Goal: Task Accomplishment & Management: Complete application form

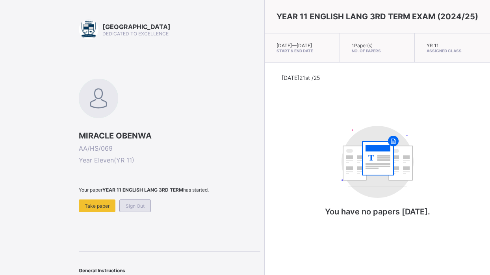
click at [139, 209] on span "Sign Out" at bounding box center [135, 206] width 19 height 6
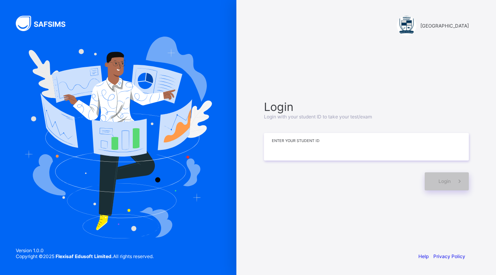
click at [313, 147] on input at bounding box center [366, 147] width 205 height 28
type input "**********"
click at [448, 185] on div "Login" at bounding box center [446, 181] width 44 height 18
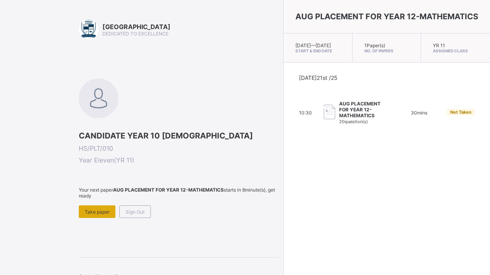
click at [95, 207] on div "Take paper" at bounding box center [97, 212] width 37 height 13
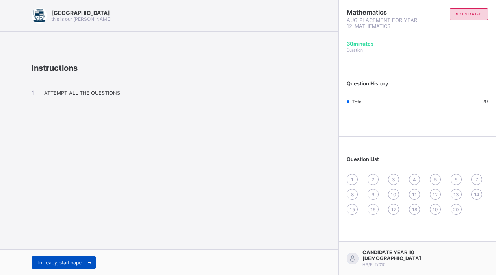
click at [87, 258] on span at bounding box center [89, 262] width 13 height 13
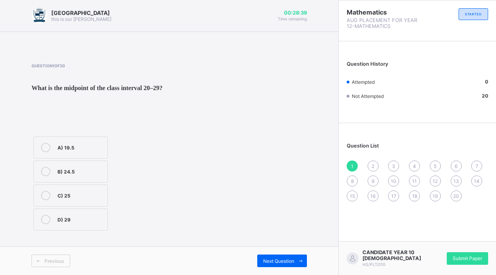
click at [57, 199] on div "C) 25" at bounding box center [80, 195] width 46 height 8
click at [283, 259] on span "Next Question" at bounding box center [278, 261] width 31 height 6
click at [283, 258] on div "Next Question" at bounding box center [282, 261] width 50 height 13
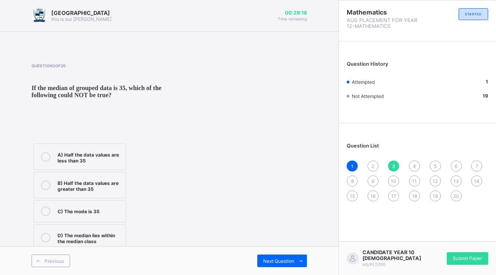
click at [377, 163] on div "2" at bounding box center [372, 166] width 11 height 11
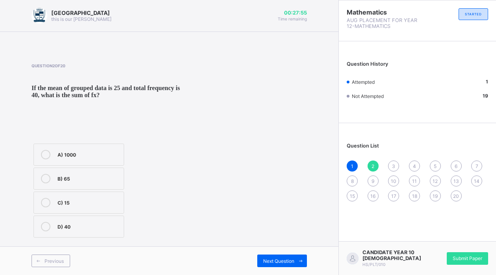
click at [52, 183] on div at bounding box center [46, 178] width 16 height 9
drag, startPoint x: 488, startPoint y: 110, endPoint x: 280, endPoint y: 260, distance: 256.7
click at [280, 260] on span "Next Question" at bounding box center [278, 261] width 31 height 6
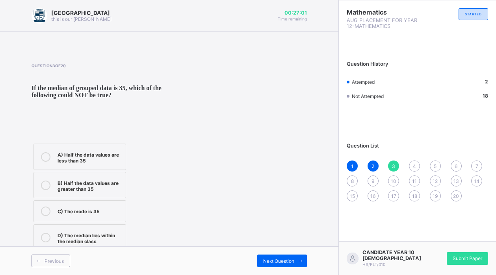
click at [104, 164] on div "A) Half the data values are less than 35" at bounding box center [89, 157] width 64 height 14
click at [269, 260] on span "Next Question" at bounding box center [278, 261] width 31 height 6
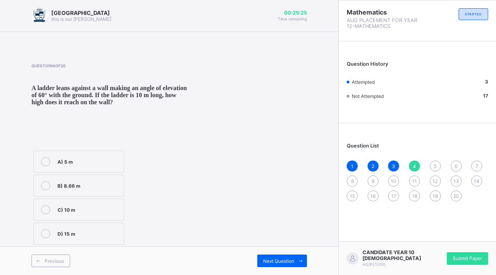
click at [74, 237] on div "D) 15 m" at bounding box center [88, 233] width 62 height 8
click at [295, 260] on span at bounding box center [300, 261] width 13 height 13
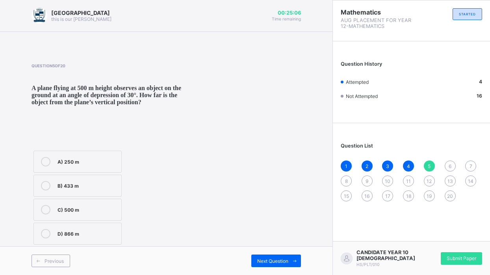
click at [95, 165] on div "A) 250 m" at bounding box center [87, 161] width 60 height 8
click at [272, 264] on span "Next Question" at bounding box center [272, 261] width 31 height 6
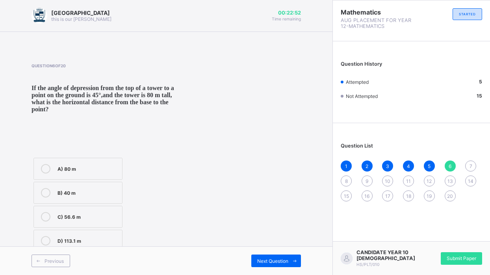
click at [83, 198] on div "B) 40 m" at bounding box center [87, 192] width 61 height 9
click at [285, 264] on span "Next Question" at bounding box center [272, 261] width 31 height 6
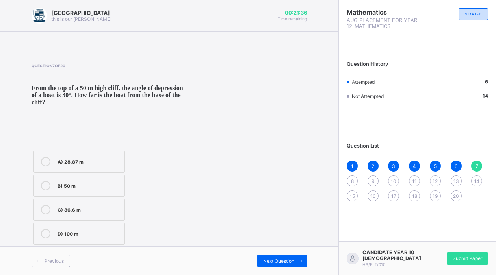
click at [109, 189] on div "B) 50 m" at bounding box center [88, 185] width 63 height 8
click at [293, 263] on span "Next Question" at bounding box center [278, 261] width 31 height 6
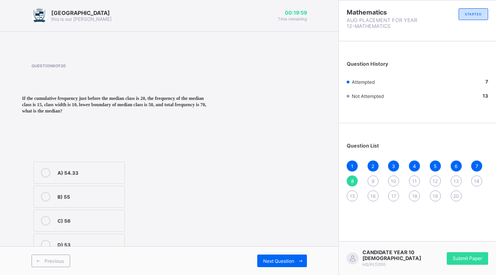
click at [108, 229] on label "C) 56" at bounding box center [78, 221] width 91 height 22
click at [296, 262] on span at bounding box center [300, 261] width 13 height 13
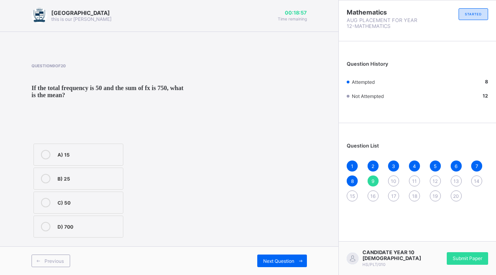
click at [81, 225] on div "A) 15 B) 25 C) 50 D) 700" at bounding box center [79, 191] width 94 height 98
click at [69, 206] on div "C) 50" at bounding box center [87, 202] width 61 height 8
click at [261, 259] on div "Next Question" at bounding box center [282, 261] width 50 height 13
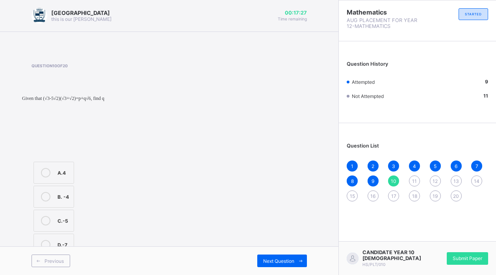
click at [57, 195] on label "B. -4" at bounding box center [53, 197] width 41 height 22
click at [295, 258] on span at bounding box center [300, 261] width 13 height 13
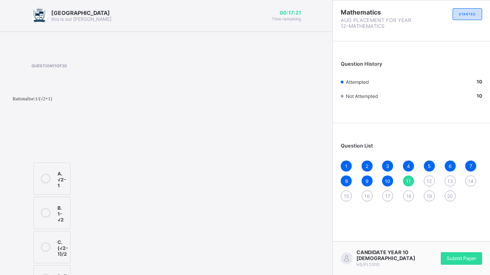
click at [57, 242] on div "C. (√2-1)/2" at bounding box center [62, 247] width 11 height 20
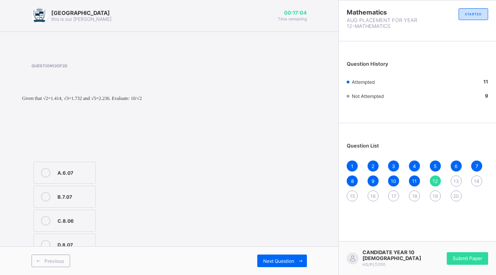
drag, startPoint x: 83, startPoint y: 193, endPoint x: 81, endPoint y: 202, distance: 9.4
click at [81, 200] on div "B.7.07" at bounding box center [74, 196] width 34 height 9
click at [273, 261] on span "Next Question" at bounding box center [278, 261] width 31 height 6
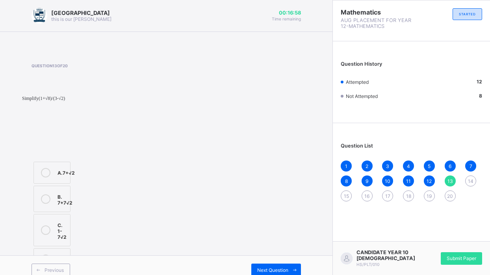
click at [48, 201] on icon at bounding box center [45, 199] width 9 height 9
click at [294, 257] on div "Previous Next Question" at bounding box center [166, 270] width 332 height 29
click at [288, 267] on span "Next Question" at bounding box center [272, 270] width 31 height 6
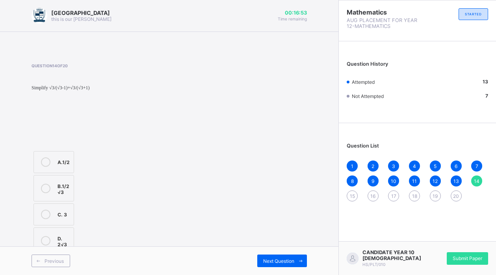
click at [60, 189] on div "B.1/2 √3" at bounding box center [63, 189] width 12 height 14
click at [271, 265] on div "Next Question" at bounding box center [282, 261] width 50 height 13
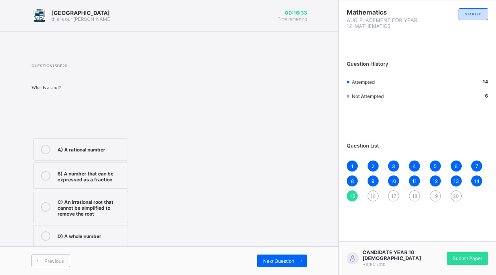
click at [79, 171] on div "B) A number that can be expressed as a fraction" at bounding box center [90, 176] width 66 height 14
click at [263, 262] on span "Next Question" at bounding box center [278, 261] width 31 height 6
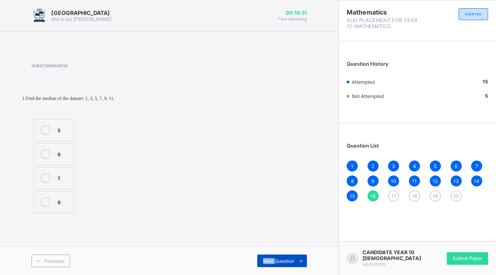
click at [263, 262] on span "Next Question" at bounding box center [278, 261] width 31 height 6
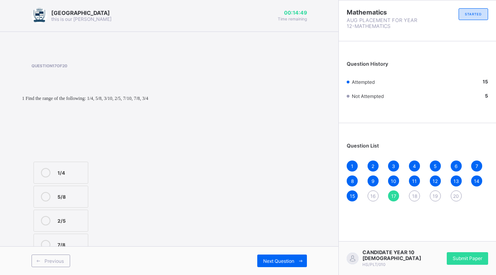
click at [66, 159] on div "Question 17 of 20 1 Find the range of the following: 1/4, 5/8, 3/10, 2/5, 7/10,…" at bounding box center [81, 160] width 98 height 195
drag, startPoint x: 75, startPoint y: 176, endPoint x: 120, endPoint y: 223, distance: 65.2
click at [75, 177] on div "1/4" at bounding box center [70, 172] width 26 height 9
click at [284, 259] on span "Next Question" at bounding box center [278, 261] width 31 height 6
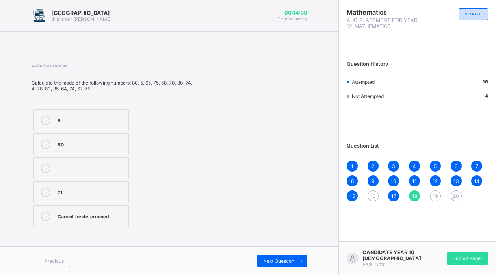
click at [377, 199] on div "16" at bounding box center [372, 196] width 11 height 11
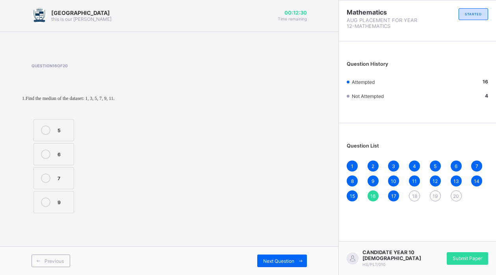
click at [69, 152] on div "6" at bounding box center [63, 154] width 12 height 8
click at [278, 258] on span "Next Question" at bounding box center [278, 261] width 31 height 6
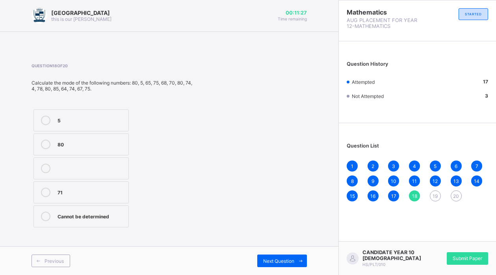
click at [97, 143] on div "80" at bounding box center [90, 144] width 67 height 8
click at [267, 259] on span "Next Question" at bounding box center [278, 261] width 31 height 6
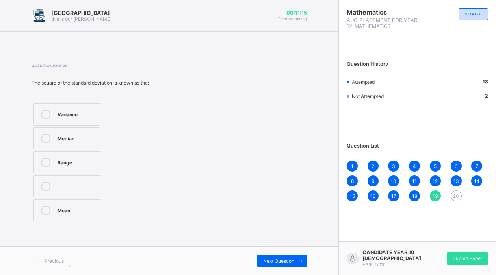
click at [82, 115] on div "Variance" at bounding box center [76, 114] width 38 height 8
drag, startPoint x: 286, startPoint y: 264, endPoint x: 284, endPoint y: 255, distance: 8.8
click at [285, 259] on span "Next Question" at bounding box center [278, 261] width 31 height 6
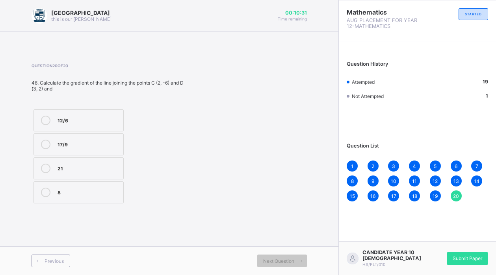
click at [97, 113] on label "12/6" at bounding box center [78, 120] width 90 height 22
click at [293, 258] on span "Next Question" at bounding box center [278, 261] width 31 height 6
click at [460, 260] on span "Submit Paper" at bounding box center [467, 259] width 30 height 6
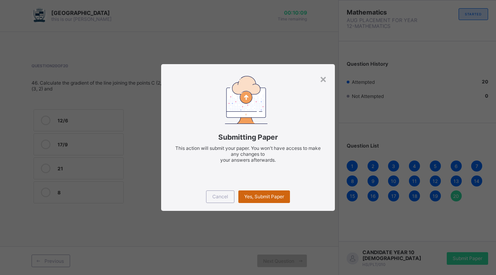
click at [278, 194] on span "Yes, Submit Paper" at bounding box center [264, 197] width 40 height 6
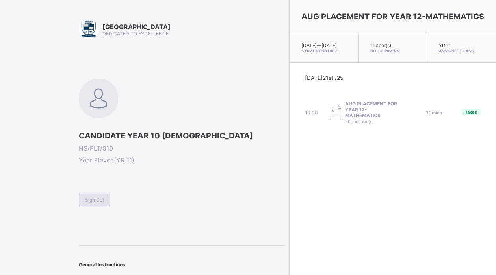
click at [95, 200] on span "Sign Out" at bounding box center [94, 200] width 19 height 6
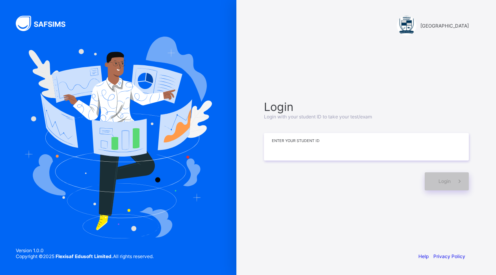
click at [272, 146] on input at bounding box center [366, 147] width 205 height 28
click at [456, 182] on icon at bounding box center [459, 181] width 8 height 7
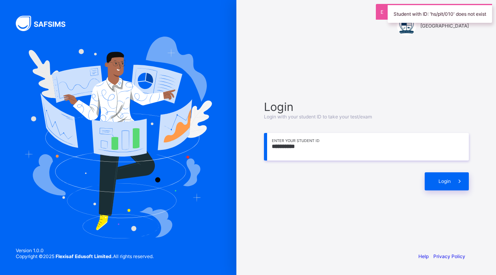
click at [319, 146] on input "**********" at bounding box center [366, 147] width 205 height 28
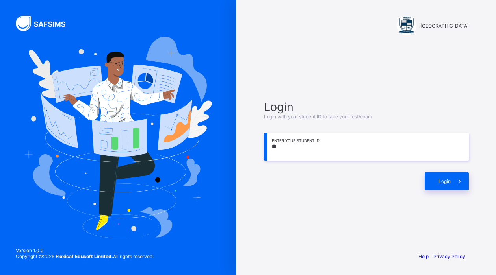
type input "*"
type input "**********"
click at [433, 185] on div "Login" at bounding box center [446, 181] width 44 height 18
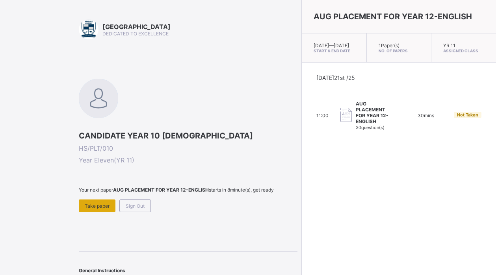
click at [100, 209] on span "Take paper" at bounding box center [97, 206] width 25 height 6
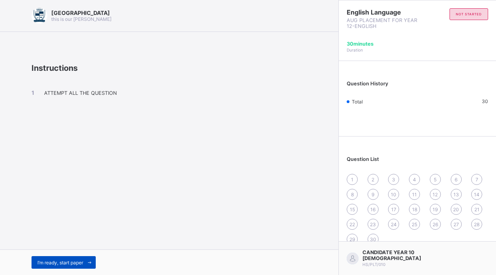
click at [62, 261] on span "I’m ready, start paper" at bounding box center [60, 263] width 46 height 6
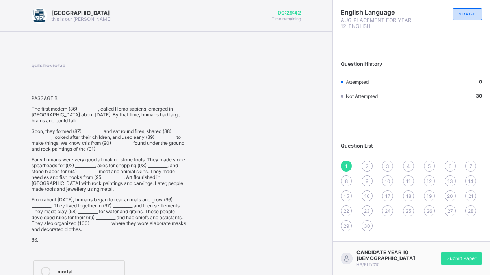
click at [208, 206] on div "Question 1 of 30 PASSAGE B The first modern (86) __________, called Homo sapien…" at bounding box center [166, 209] width 269 height 293
click at [232, 233] on div "Question 1 of 30 PASSAGE B The first modern (86) __________, called Homo sapien…" at bounding box center [166, 209] width 269 height 293
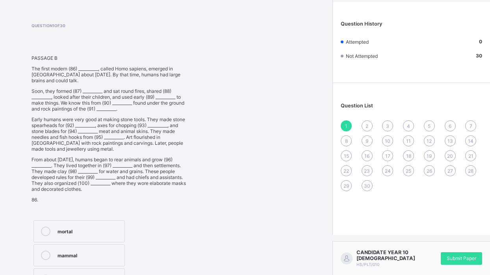
scroll to position [54, 0]
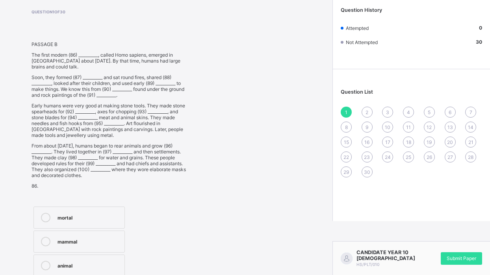
click at [371, 108] on div "2" at bounding box center [366, 112] width 11 height 11
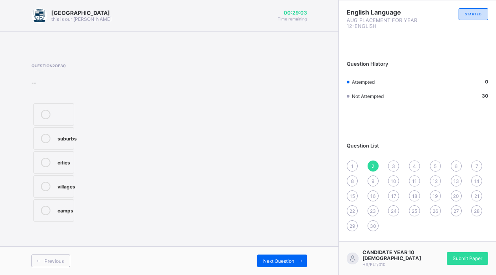
click at [390, 165] on div "3" at bounding box center [393, 166] width 11 height 11
click at [356, 167] on div "1" at bounding box center [352, 166] width 11 height 11
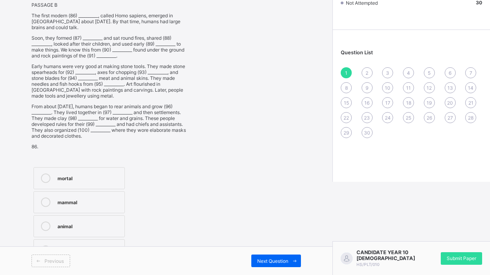
scroll to position [54, 0]
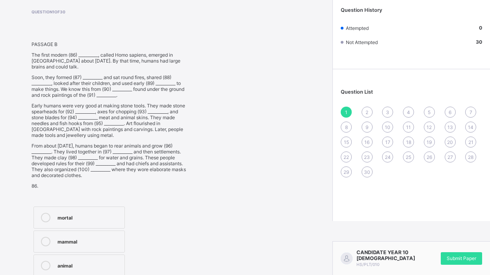
click at [372, 115] on div "2" at bounding box center [366, 112] width 11 height 11
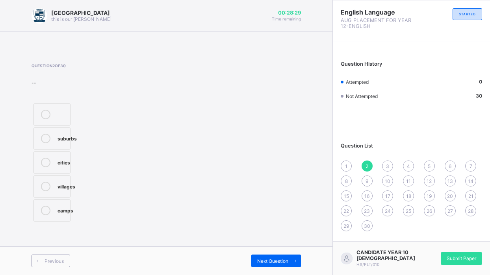
scroll to position [0, 0]
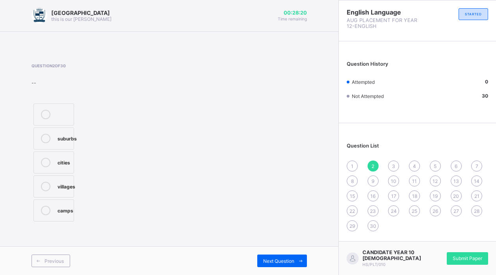
click at [348, 164] on div "1" at bounding box center [352, 166] width 11 height 11
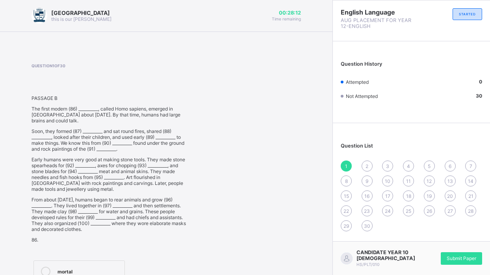
click at [370, 162] on div "2" at bounding box center [366, 166] width 11 height 11
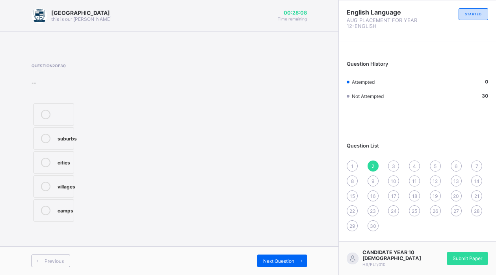
click at [354, 165] on div "1" at bounding box center [352, 166] width 11 height 11
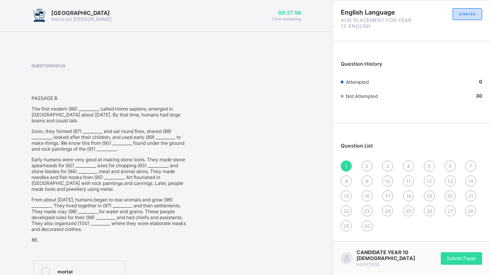
click at [389, 167] on span "3" at bounding box center [387, 166] width 3 height 6
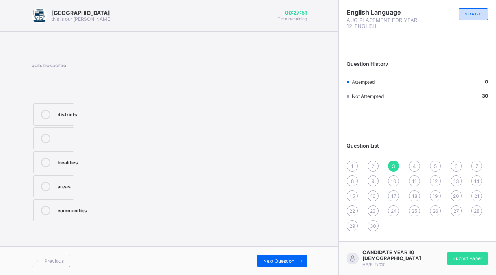
click at [349, 166] on div "1" at bounding box center [352, 166] width 11 height 11
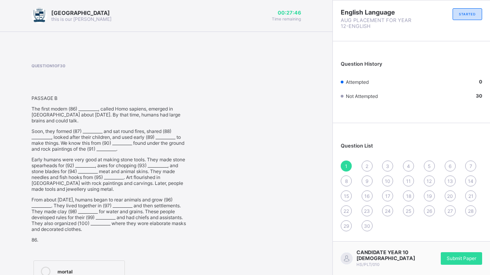
click at [414, 163] on div "4" at bounding box center [408, 166] width 11 height 11
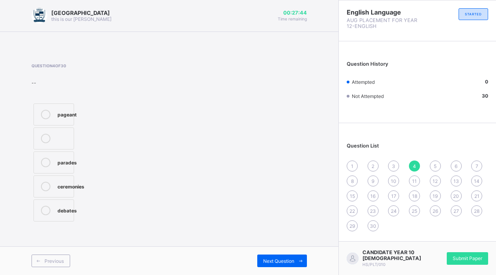
click at [377, 196] on div "16" at bounding box center [372, 196] width 11 height 11
click at [367, 228] on div "1 2 3 4 5 6 7 8 9 10 11 12 13 14 15 16 17 18 19 20 21 22 23 24 25 26 27 28 29 30" at bounding box center [417, 196] width 141 height 71
click at [372, 224] on span "30" at bounding box center [373, 226] width 6 height 6
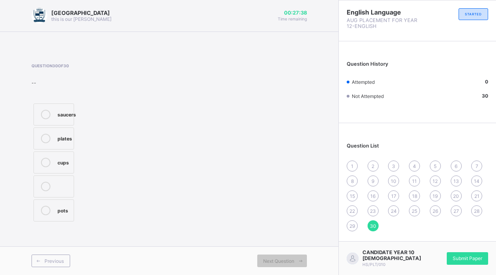
click at [350, 169] on div "1" at bounding box center [352, 166] width 11 height 11
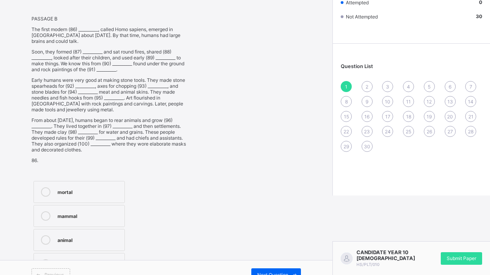
scroll to position [93, 0]
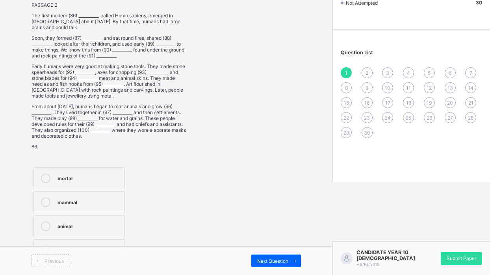
click at [91, 168] on label "mortal" at bounding box center [78, 178] width 91 height 22
click at [288, 261] on span "Next Question" at bounding box center [272, 261] width 31 height 6
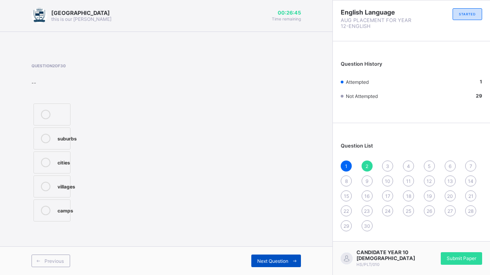
scroll to position [0, 0]
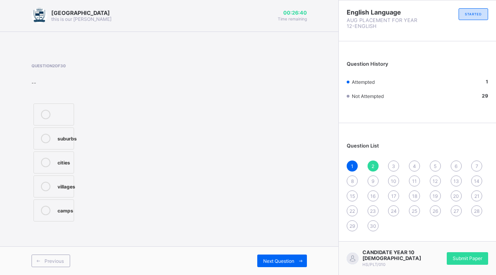
click at [356, 169] on div "1" at bounding box center [352, 166] width 11 height 11
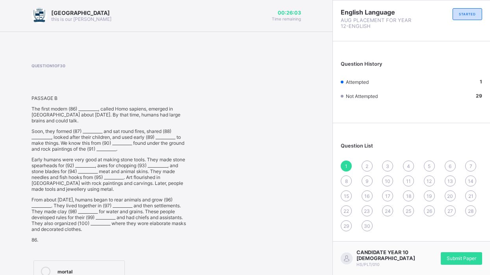
click at [54, 267] on label "mortal" at bounding box center [78, 272] width 91 height 22
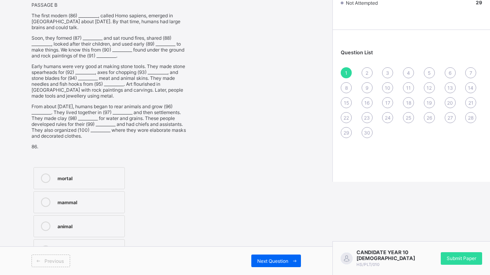
scroll to position [54, 0]
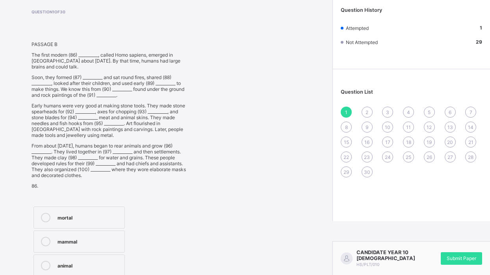
click at [371, 110] on div "2" at bounding box center [366, 112] width 11 height 11
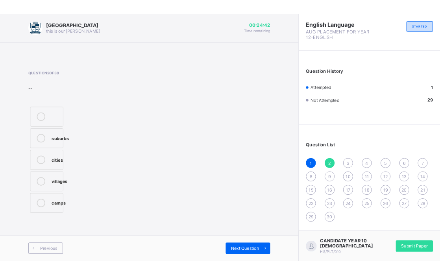
scroll to position [0, 0]
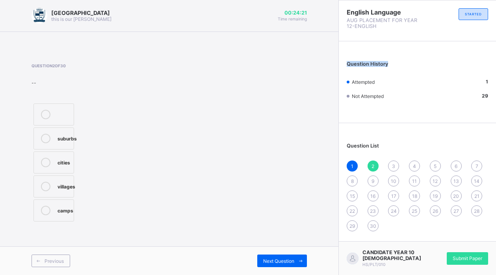
drag, startPoint x: 489, startPoint y: 36, endPoint x: 490, endPoint y: 43, distance: 7.1
click at [489, 43] on div "English Language AUG PLACEMENT FOR YEAR 12-ENGLISH STARTED Question History Att…" at bounding box center [417, 119] width 157 height 239
click at [217, 148] on div "Question 2 of 30 -- suburbs cities villages camps" at bounding box center [169, 143] width 275 height 160
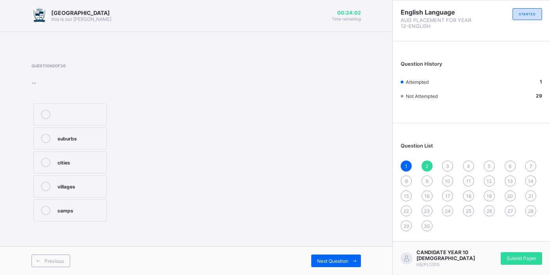
click at [386, 58] on div "[GEOGRAPHIC_DATA] this is our [PERSON_NAME] 00:24:02 Time remaining Question 2 …" at bounding box center [196, 137] width 392 height 275
drag, startPoint x: 367, startPoint y: 57, endPoint x: 367, endPoint y: 91, distance: 34.7
click at [367, 91] on div "[GEOGRAPHIC_DATA] this is our [PERSON_NAME] 00:24:01 Time remaining Question 2 …" at bounding box center [196, 137] width 392 height 275
click at [409, 166] on div "1" at bounding box center [405, 166] width 11 height 11
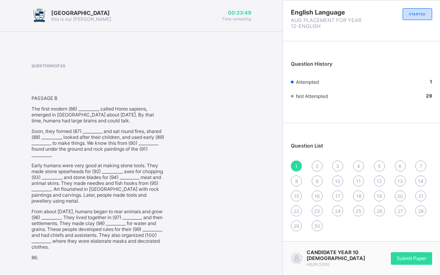
click at [151, 74] on span at bounding box center [99, 74] width 134 height 12
drag, startPoint x: 440, startPoint y: 104, endPoint x: 445, endPoint y: 106, distance: 5.0
click at [440, 105] on html "[GEOGRAPHIC_DATA] this is our [PERSON_NAME] 00:23:47 Time remaining Question 1 …" at bounding box center [220, 193] width 440 height 386
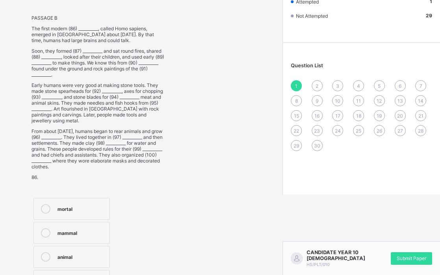
scroll to position [55, 0]
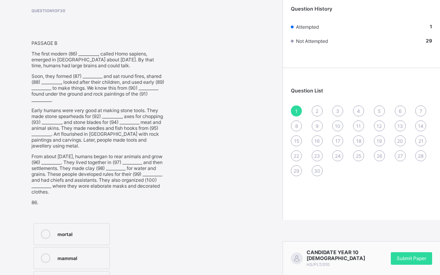
click at [320, 112] on div "2" at bounding box center [317, 111] width 11 height 11
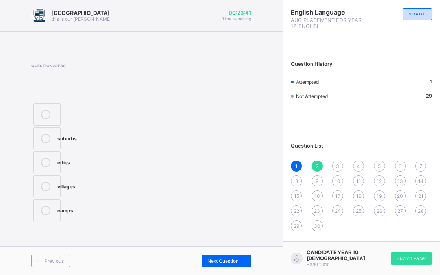
scroll to position [0, 0]
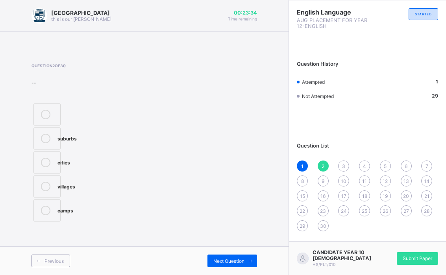
click at [32, 83] on div "--" at bounding box center [58, 83] width 52 height 6
click at [343, 165] on span "3" at bounding box center [343, 166] width 3 height 6
drag, startPoint x: 364, startPoint y: 166, endPoint x: 377, endPoint y: 166, distance: 13.4
click at [364, 166] on span "4" at bounding box center [364, 166] width 3 height 6
click at [366, 208] on div "25" at bounding box center [364, 211] width 11 height 11
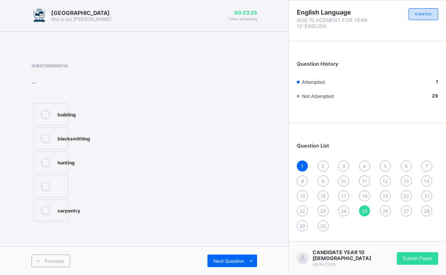
click at [348, 212] on div "24" at bounding box center [343, 211] width 11 height 11
drag, startPoint x: 403, startPoint y: 213, endPoint x: 414, endPoint y: 213, distance: 11.0
click at [404, 213] on div "27" at bounding box center [406, 211] width 11 height 11
click at [430, 214] on span "28" at bounding box center [427, 211] width 6 height 6
click at [301, 168] on div "1" at bounding box center [302, 166] width 11 height 11
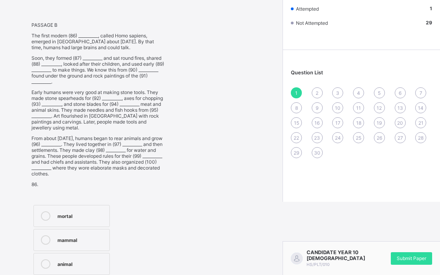
scroll to position [68, 0]
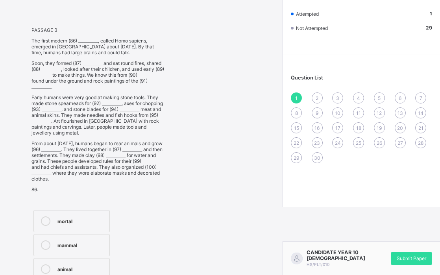
click at [382, 142] on span "26" at bounding box center [380, 143] width 6 height 6
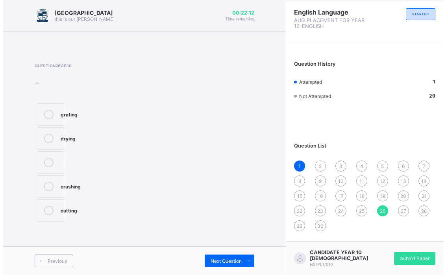
scroll to position [0, 0]
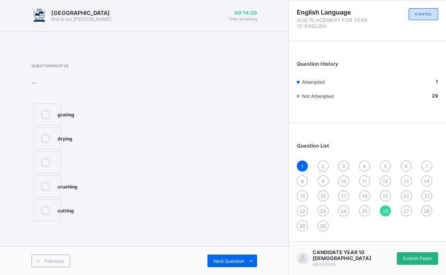
click at [404, 258] on span "Submit Paper" at bounding box center [418, 259] width 30 height 6
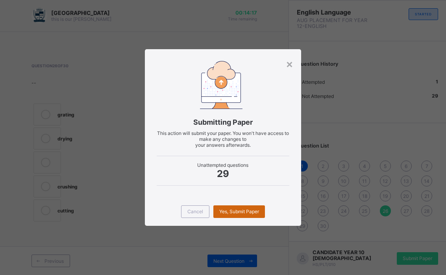
click at [236, 211] on span "Yes, Submit Paper" at bounding box center [239, 212] width 40 height 6
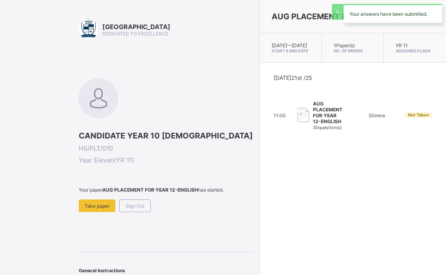
click at [259, 209] on div "AUG PLACEMENT FOR YEAR 12-ENGLISH [DATE] — [DATE] Start & End Date 1 Paper(s) N…" at bounding box center [352, 137] width 187 height 275
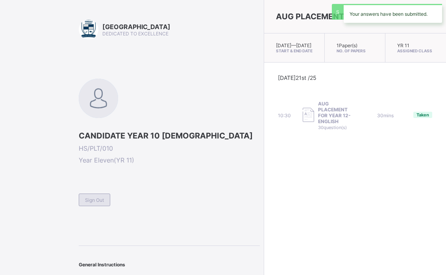
click at [96, 201] on span "Sign Out" at bounding box center [94, 200] width 19 height 6
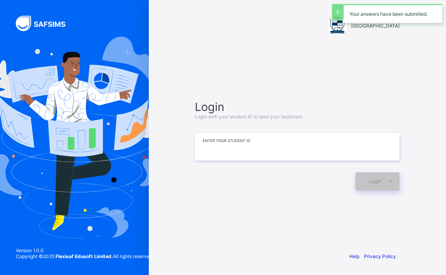
drag, startPoint x: 270, startPoint y: 155, endPoint x: 272, endPoint y: 151, distance: 4.1
click at [270, 153] on input at bounding box center [297, 147] width 205 height 28
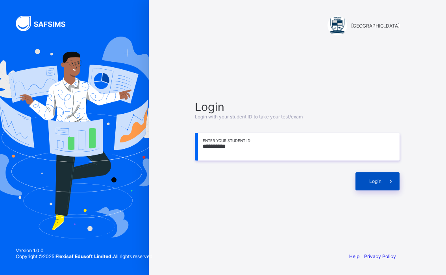
type input "**********"
click at [376, 181] on span "Login" at bounding box center [375, 181] width 12 height 6
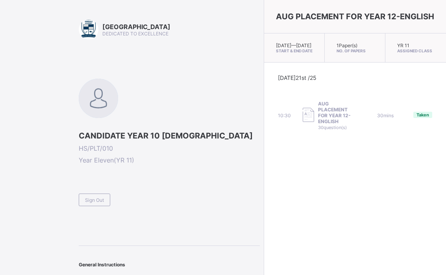
click at [332, 108] on span "AUG PLACEMENT FOR YEAR 12-ENGLISH" at bounding box center [336, 113] width 36 height 24
click at [303, 119] on img at bounding box center [308, 115] width 11 height 15
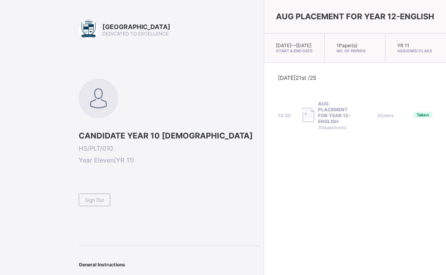
click at [303, 119] on img at bounding box center [308, 115] width 11 height 15
click at [89, 203] on span "Sign Out" at bounding box center [94, 200] width 19 height 6
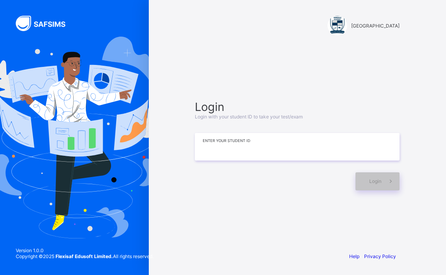
click at [260, 146] on input at bounding box center [297, 147] width 205 height 28
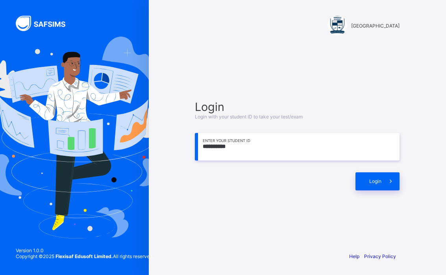
type input "**********"
click at [380, 180] on span "Login" at bounding box center [375, 181] width 12 height 6
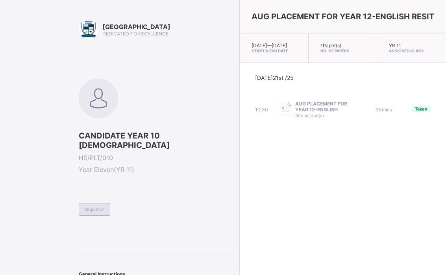
click at [91, 207] on span "Sign Out" at bounding box center [94, 210] width 19 height 6
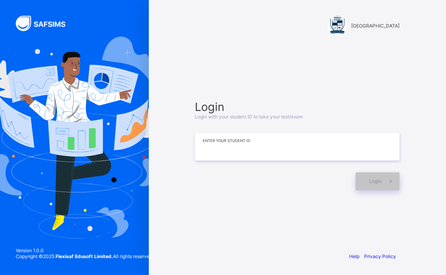
click at [297, 145] on input at bounding box center [297, 147] width 205 height 28
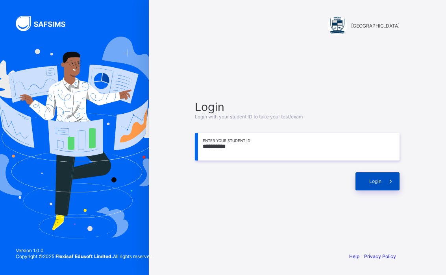
type input "**********"
click at [373, 182] on span "Login" at bounding box center [375, 181] width 12 height 6
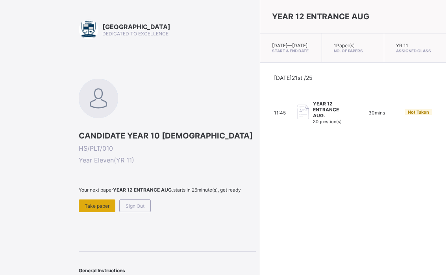
click at [95, 209] on span "Take paper" at bounding box center [97, 206] width 25 height 6
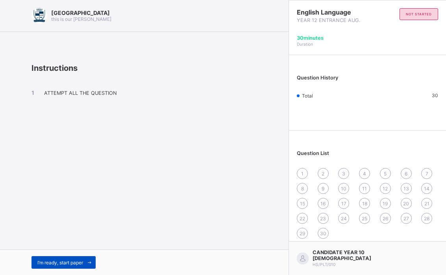
click at [73, 263] on span "I’m ready, start paper" at bounding box center [60, 263] width 46 height 6
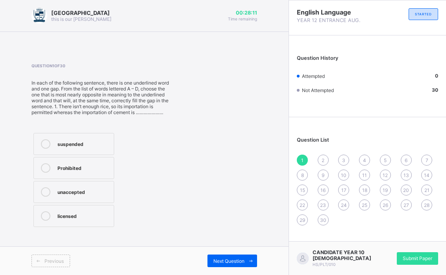
click at [323, 161] on span "2" at bounding box center [323, 161] width 3 height 6
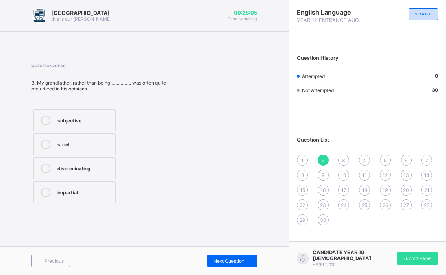
click at [302, 163] on span "1" at bounding box center [302, 161] width 2 height 6
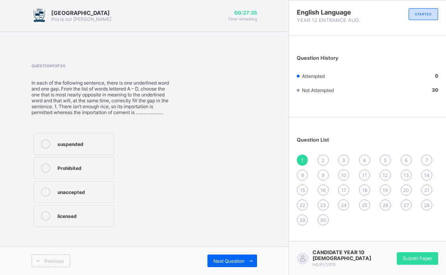
click at [358, 162] on div "1 2 3 4 5 6 7 8 9 10 11 12 13 14 15 16 17 18 19 20 21 22 23 24 25 26 27 28 29 30" at bounding box center [367, 190] width 141 height 71
click at [362, 161] on div "4" at bounding box center [364, 160] width 11 height 11
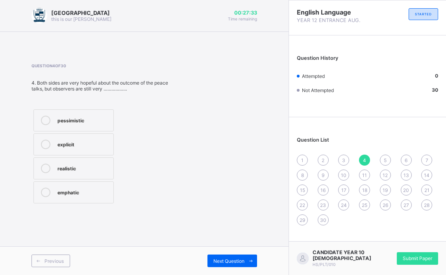
click at [395, 162] on div "1 2 3 4 5 6 7 8 9 10 11 12 13 14 15 16 17 18 19 20 21 22 23 24 25 26 27 28 29 30" at bounding box center [367, 190] width 141 height 71
click at [324, 158] on span "2" at bounding box center [323, 161] width 3 height 6
click at [304, 160] on div "1" at bounding box center [302, 160] width 11 height 11
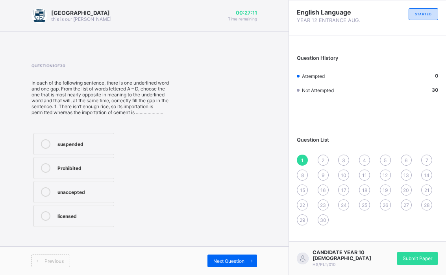
click at [324, 159] on span "2" at bounding box center [323, 161] width 3 height 6
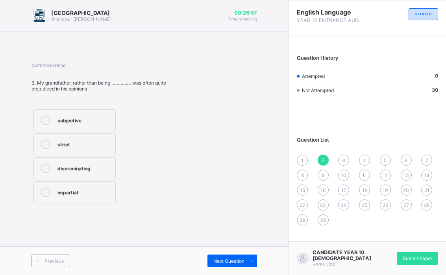
drag, startPoint x: 302, startPoint y: 160, endPoint x: 296, endPoint y: 154, distance: 8.1
click at [299, 159] on div "1" at bounding box center [302, 160] width 11 height 11
click at [297, 155] on div "Question List 1 2 3 4 5 6 7 8 9 10 11 12 13 14 15 16 17 18 19 20 21 22 23 24 25…" at bounding box center [367, 177] width 157 height 112
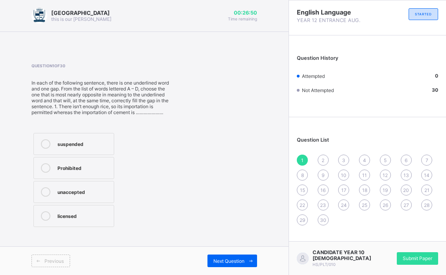
click at [312, 163] on div "1 2 3 4 5 6 7 8 9 10 11 12 13 14 15 16 17 18 19 20 21 22 23 24 25 26 27 28 29 30" at bounding box center [367, 190] width 141 height 71
click at [322, 161] on span "2" at bounding box center [323, 161] width 3 height 6
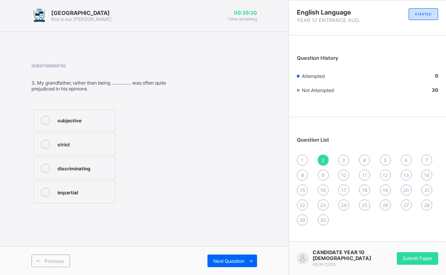
click at [104, 164] on div "discriminating" at bounding box center [84, 168] width 54 height 8
click at [216, 261] on span "Next Question" at bounding box center [228, 261] width 31 height 6
click at [302, 159] on span "1" at bounding box center [302, 161] width 2 height 6
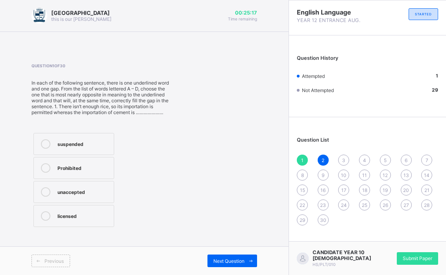
click at [363, 161] on div "4" at bounding box center [364, 160] width 11 height 11
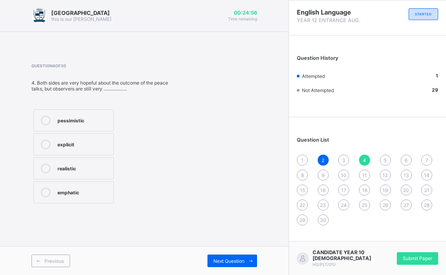
click at [90, 128] on label "pessimistic" at bounding box center [73, 120] width 80 height 22
click at [385, 160] on span "5" at bounding box center [385, 161] width 3 height 6
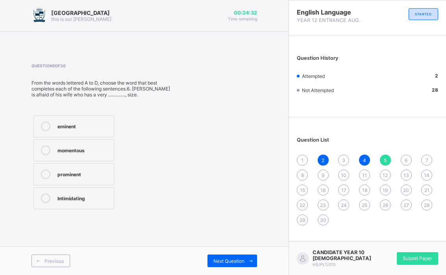
click at [343, 162] on span "3" at bounding box center [343, 161] width 3 height 6
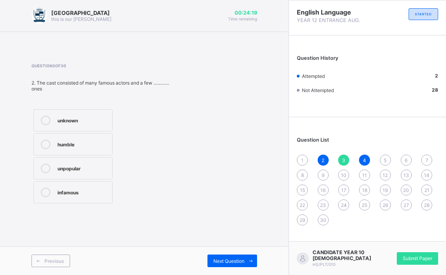
click at [81, 163] on label "unpopular" at bounding box center [72, 169] width 79 height 22
click at [385, 159] on span "5" at bounding box center [385, 161] width 3 height 6
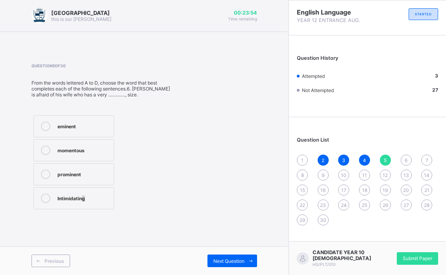
click at [81, 200] on div "Intimidating" at bounding box center [83, 198] width 52 height 8
click at [81, 201] on div "Intimidating" at bounding box center [83, 198] width 52 height 8
click at [220, 260] on span "Next Question" at bounding box center [228, 261] width 31 height 6
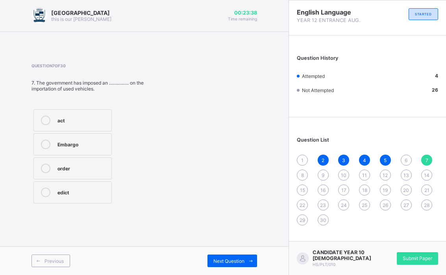
click at [98, 167] on div "order" at bounding box center [82, 168] width 50 height 8
click at [230, 259] on span "Next Question" at bounding box center [228, 261] width 31 height 6
click at [70, 192] on div "a withdrawal" at bounding box center [83, 192] width 52 height 8
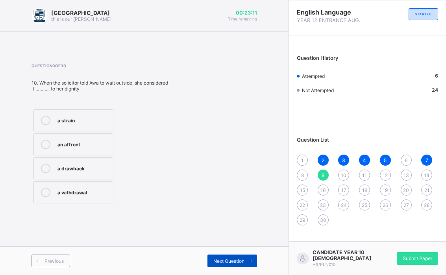
click at [236, 263] on div "Next Question" at bounding box center [233, 261] width 50 height 13
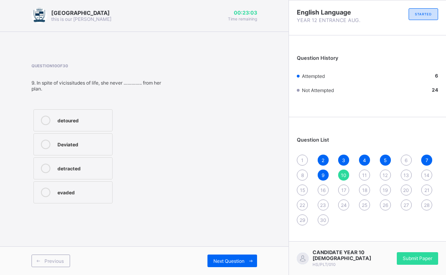
click at [88, 150] on label "Deviated" at bounding box center [72, 144] width 79 height 22
click at [218, 258] on div "Next Question" at bounding box center [233, 261] width 50 height 13
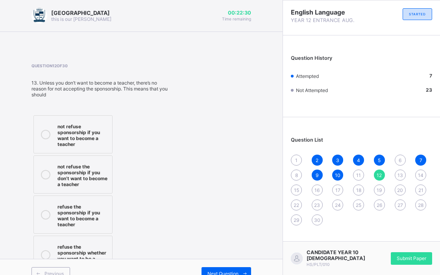
click at [78, 133] on div "not refuse sponsorship if you want to become a teacher" at bounding box center [82, 135] width 51 height 26
click at [220, 271] on span "Next Question" at bounding box center [223, 274] width 31 height 6
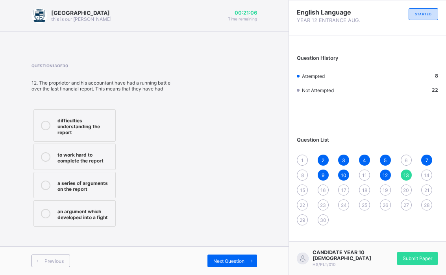
click at [93, 137] on label "difficulties understanding the report" at bounding box center [74, 125] width 82 height 32
click at [227, 261] on span "Next Question" at bounding box center [228, 261] width 31 height 6
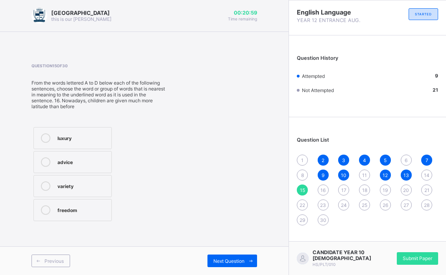
click at [364, 174] on span "11" at bounding box center [364, 175] width 5 height 6
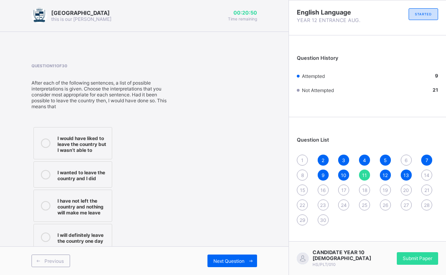
click at [348, 176] on div "10" at bounding box center [343, 175] width 11 height 11
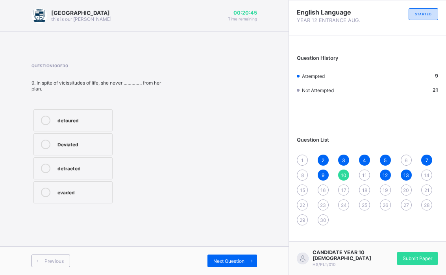
click at [365, 172] on span "11" at bounding box center [364, 175] width 5 height 6
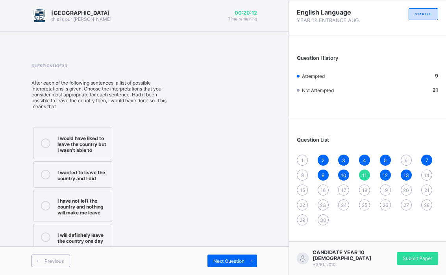
click at [69, 145] on div "I would have liked to leave the country but I wasn’t able to" at bounding box center [82, 143] width 50 height 20
click at [300, 171] on div "8" at bounding box center [302, 175] width 11 height 11
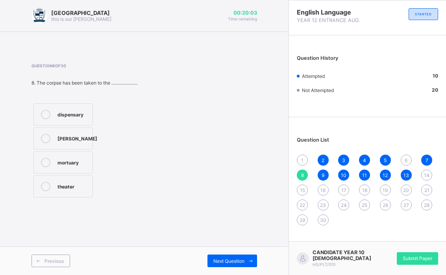
click at [426, 162] on span "7" at bounding box center [427, 161] width 3 height 6
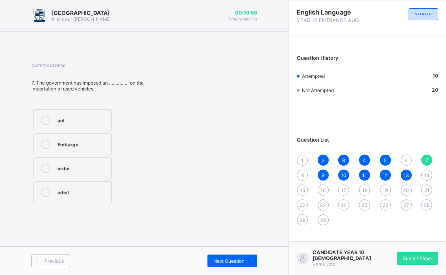
click at [301, 175] on span "8" at bounding box center [302, 175] width 3 height 6
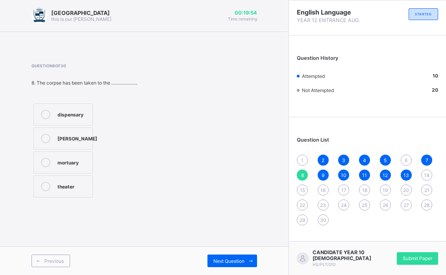
click at [78, 160] on div "mortuary" at bounding box center [72, 162] width 31 height 8
click at [425, 172] on div "14" at bounding box center [426, 175] width 11 height 11
click at [66, 190] on div "may not pass" at bounding box center [80, 186] width 47 height 8
click at [297, 189] on div "15" at bounding box center [302, 190] width 11 height 11
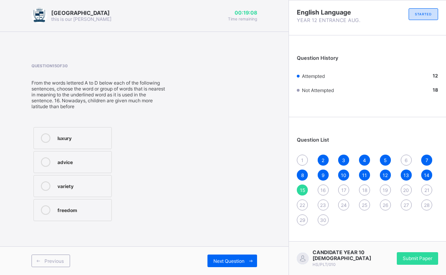
click at [322, 187] on span "16" at bounding box center [323, 190] width 5 height 6
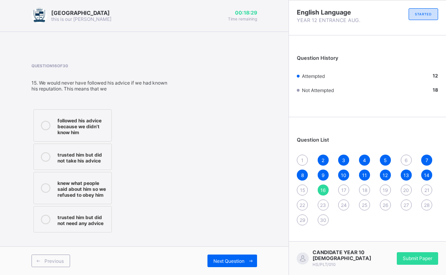
drag, startPoint x: 65, startPoint y: 120, endPoint x: 65, endPoint y: 129, distance: 8.7
click at [65, 121] on div "followed his advice because we didn’t know him" at bounding box center [82, 126] width 50 height 20
click at [240, 262] on span "Next Question" at bounding box center [228, 261] width 31 height 6
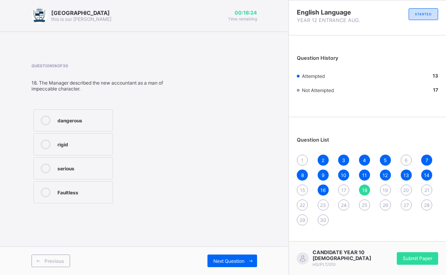
click at [345, 187] on span "17" at bounding box center [343, 190] width 5 height 6
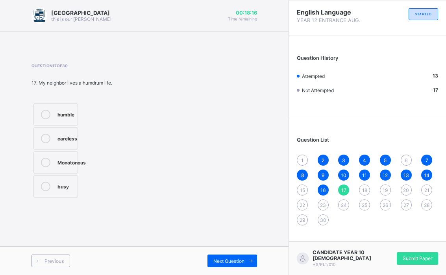
click at [65, 141] on div "careless" at bounding box center [67, 138] width 20 height 8
click at [365, 187] on div "18" at bounding box center [364, 190] width 11 height 11
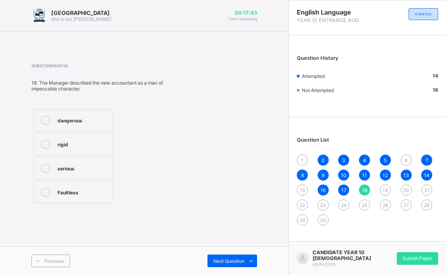
click at [78, 169] on div "serious" at bounding box center [82, 168] width 51 height 8
click at [383, 189] on span "19" at bounding box center [385, 190] width 5 height 6
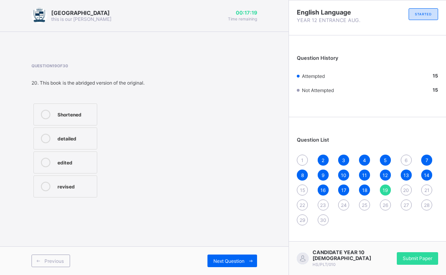
click at [79, 119] on div "Shortened" at bounding box center [74, 114] width 35 height 9
click at [406, 189] on span "20" at bounding box center [406, 190] width 6 height 6
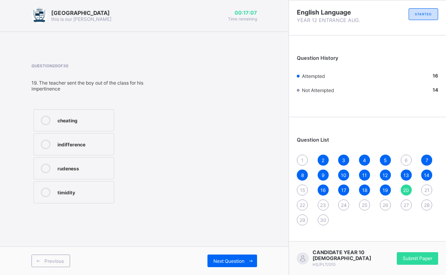
click at [68, 128] on label "cheating" at bounding box center [73, 120] width 81 height 22
click at [66, 141] on div "indifference" at bounding box center [83, 144] width 52 height 8
click at [428, 191] on span "21" at bounding box center [426, 190] width 5 height 6
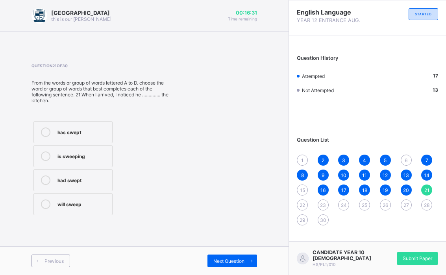
click at [69, 177] on div "had swept" at bounding box center [82, 180] width 51 height 8
click at [302, 211] on div "1 2 3 4 5 6 7 8 9 10 11 12 13 14 15 16 17 18 19 20 21 22 23 24 25 26 27 28 29 30" at bounding box center [367, 190] width 141 height 71
click at [301, 211] on div "1 2 3 4 5 6 7 8 9 10 11 12 13 14 15 16 17 18 19 20 21 22 23 24 25 26 27 28 29 30" at bounding box center [367, 190] width 141 height 71
click at [301, 207] on span "22" at bounding box center [303, 205] width 6 height 6
click at [300, 207] on span "22" at bounding box center [303, 205] width 6 height 6
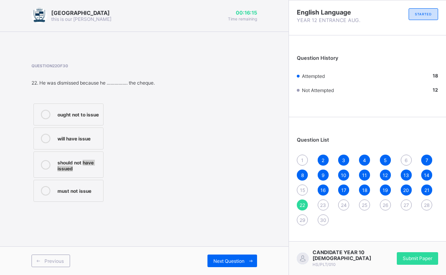
drag, startPoint x: 83, startPoint y: 165, endPoint x: 83, endPoint y: 172, distance: 7.5
click at [83, 172] on label "should not have issued" at bounding box center [68, 165] width 70 height 26
click at [44, 166] on icon at bounding box center [45, 164] width 9 height 9
click at [319, 202] on div "23" at bounding box center [323, 205] width 11 height 11
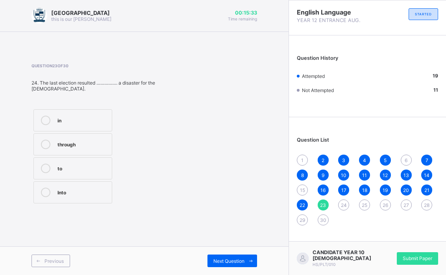
click at [73, 174] on label "to" at bounding box center [72, 169] width 79 height 22
click at [344, 210] on div "24" at bounding box center [343, 205] width 11 height 11
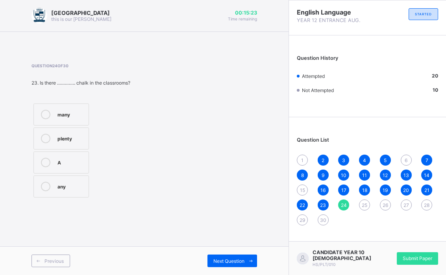
click at [51, 181] on label "any" at bounding box center [61, 187] width 56 height 22
click at [364, 209] on div "25" at bounding box center [364, 205] width 11 height 11
click at [70, 142] on div "was having" at bounding box center [81, 138] width 48 height 8
click at [384, 204] on span "26" at bounding box center [386, 205] width 6 height 6
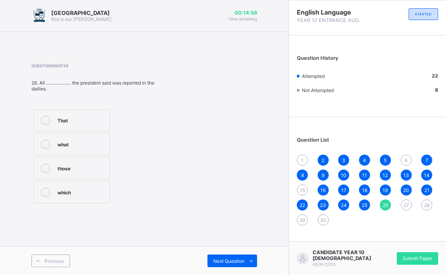
click at [96, 148] on div "what" at bounding box center [81, 144] width 48 height 9
click at [405, 202] on span "27" at bounding box center [407, 205] width 6 height 6
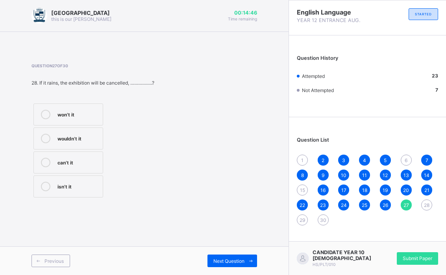
click at [64, 116] on div "won’t it" at bounding box center [77, 114] width 41 height 8
click at [424, 203] on span "28" at bounding box center [427, 205] width 6 height 6
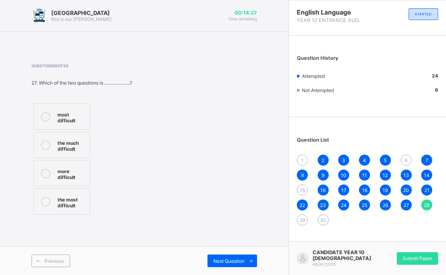
click at [75, 199] on div "the most difficult" at bounding box center [71, 202] width 28 height 14
click at [300, 220] on span "29" at bounding box center [303, 220] width 6 height 6
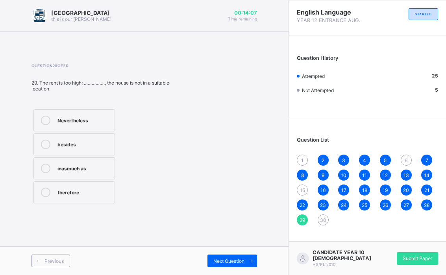
click at [102, 148] on div "besides" at bounding box center [83, 144] width 53 height 9
click at [324, 222] on span "30" at bounding box center [323, 220] width 6 height 6
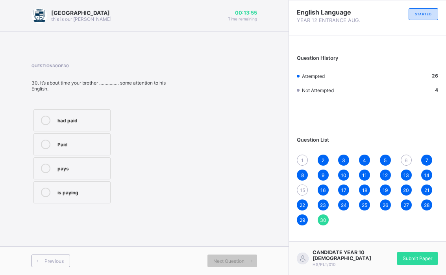
click at [87, 170] on div "pays" at bounding box center [81, 168] width 49 height 8
click at [302, 188] on span "15" at bounding box center [302, 190] width 5 height 6
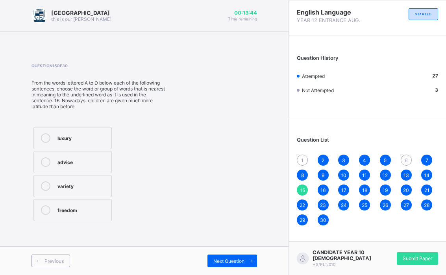
click at [404, 155] on div "6" at bounding box center [406, 160] width 11 height 11
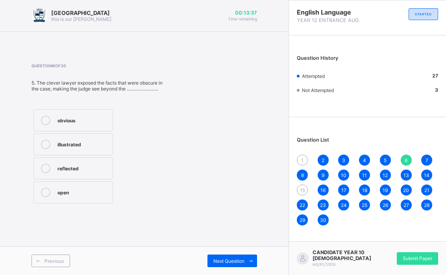
click at [382, 159] on div "5" at bounding box center [385, 160] width 11 height 11
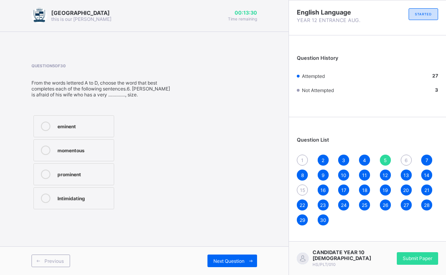
click at [405, 158] on span "6" at bounding box center [406, 161] width 3 height 6
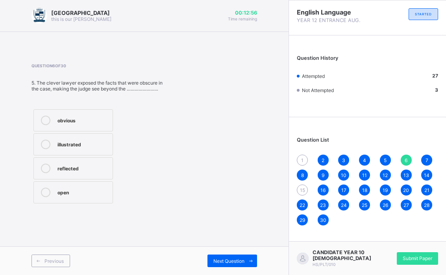
click at [75, 173] on label "reflected" at bounding box center [73, 169] width 80 height 22
click at [93, 145] on div "illustrated" at bounding box center [82, 144] width 51 height 8
click at [299, 190] on div "15" at bounding box center [302, 190] width 11 height 11
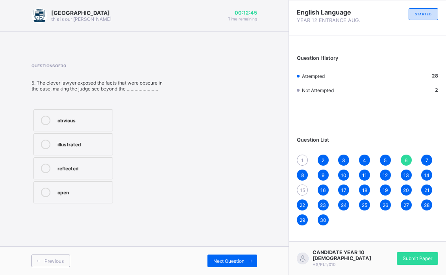
click at [299, 190] on div "15" at bounding box center [302, 190] width 11 height 11
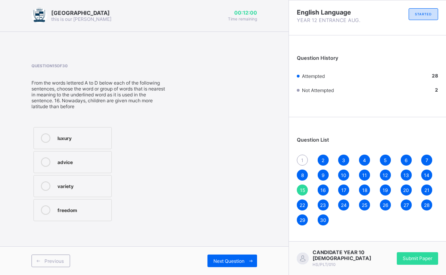
click at [323, 159] on span "2" at bounding box center [323, 161] width 3 height 6
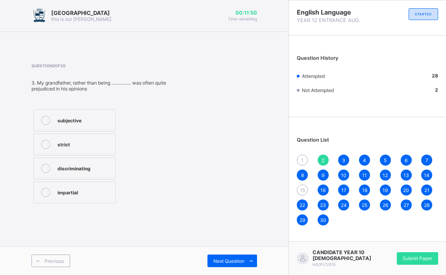
click at [343, 158] on span "3" at bounding box center [343, 161] width 3 height 6
click at [367, 157] on div "4" at bounding box center [364, 160] width 11 height 11
click at [343, 154] on div "Question List 1 2 3 4 5 6 7 8 9 10 11 12 13 14 15 16 17 18 19 20 21 22 23 24 25…" at bounding box center [367, 177] width 157 height 112
click at [344, 161] on span "3" at bounding box center [343, 161] width 3 height 6
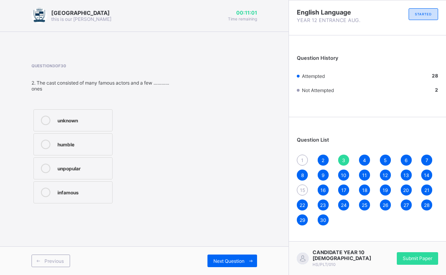
click at [366, 160] on div "4" at bounding box center [364, 160] width 11 height 11
click at [384, 160] on span "5" at bounding box center [385, 161] width 3 height 6
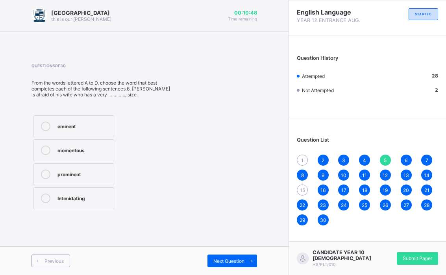
click at [91, 175] on div "prominent" at bounding box center [83, 174] width 52 height 8
click at [408, 162] on span "6" at bounding box center [406, 161] width 3 height 6
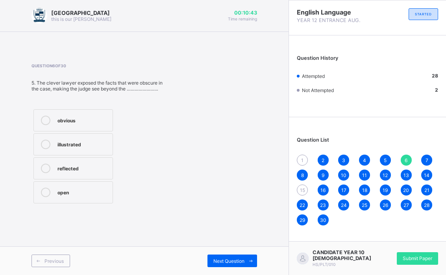
click at [426, 161] on span "7" at bounding box center [427, 161] width 3 height 6
click at [302, 179] on div "8" at bounding box center [302, 175] width 11 height 11
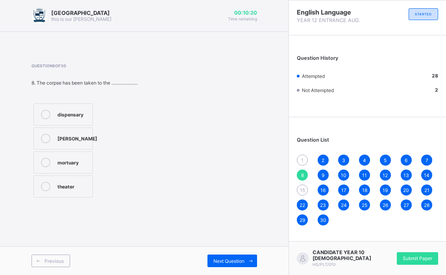
click at [323, 178] on span "9" at bounding box center [323, 175] width 3 height 6
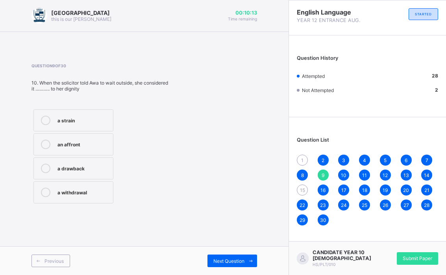
click at [340, 176] on div "10" at bounding box center [343, 175] width 11 height 11
click at [364, 169] on div "1 2 3 4 5 6 7 8 9 10 11 12 13 14 15 16 17 18 19 20 21 22 23 24 25 26 27 28 29 30" at bounding box center [367, 190] width 141 height 71
click at [365, 175] on span "11" at bounding box center [364, 175] width 5 height 6
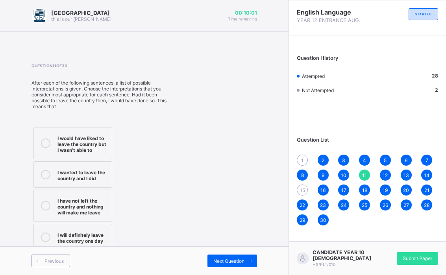
click at [382, 175] on div "12" at bounding box center [385, 175] width 11 height 11
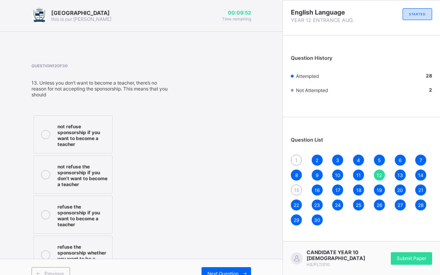
click at [403, 173] on span "13" at bounding box center [401, 175] width 6 height 6
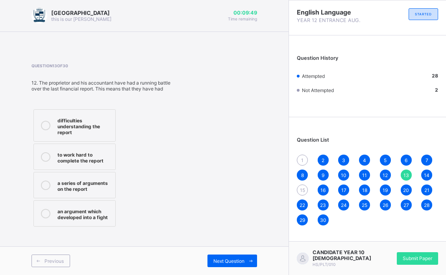
click at [425, 178] on span "14" at bounding box center [427, 175] width 6 height 6
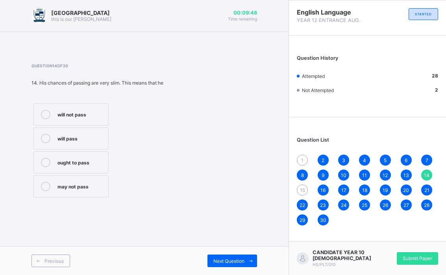
click at [425, 178] on span "14" at bounding box center [427, 175] width 6 height 6
click at [321, 191] on span "16" at bounding box center [323, 190] width 5 height 6
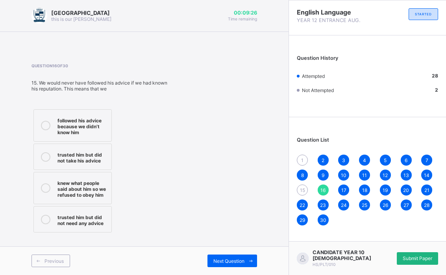
click at [417, 258] on span "Submit Paper" at bounding box center [418, 259] width 30 height 6
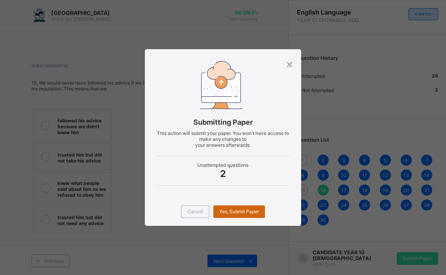
click at [251, 211] on span "Yes, Submit Paper" at bounding box center [239, 212] width 40 height 6
